Goal: Transaction & Acquisition: Purchase product/service

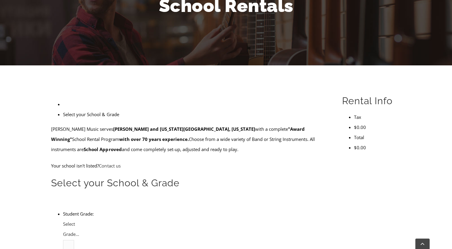
scroll to position [97, 0]
click at [79, 221] on span "Select Grade..." at bounding box center [71, 229] width 16 height 16
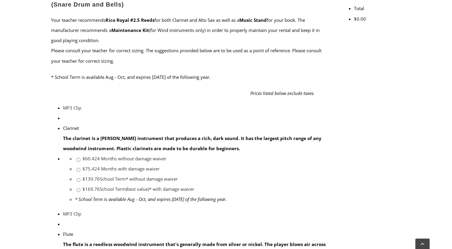
scroll to position [304, 0]
